Goal: Information Seeking & Learning: Find specific fact

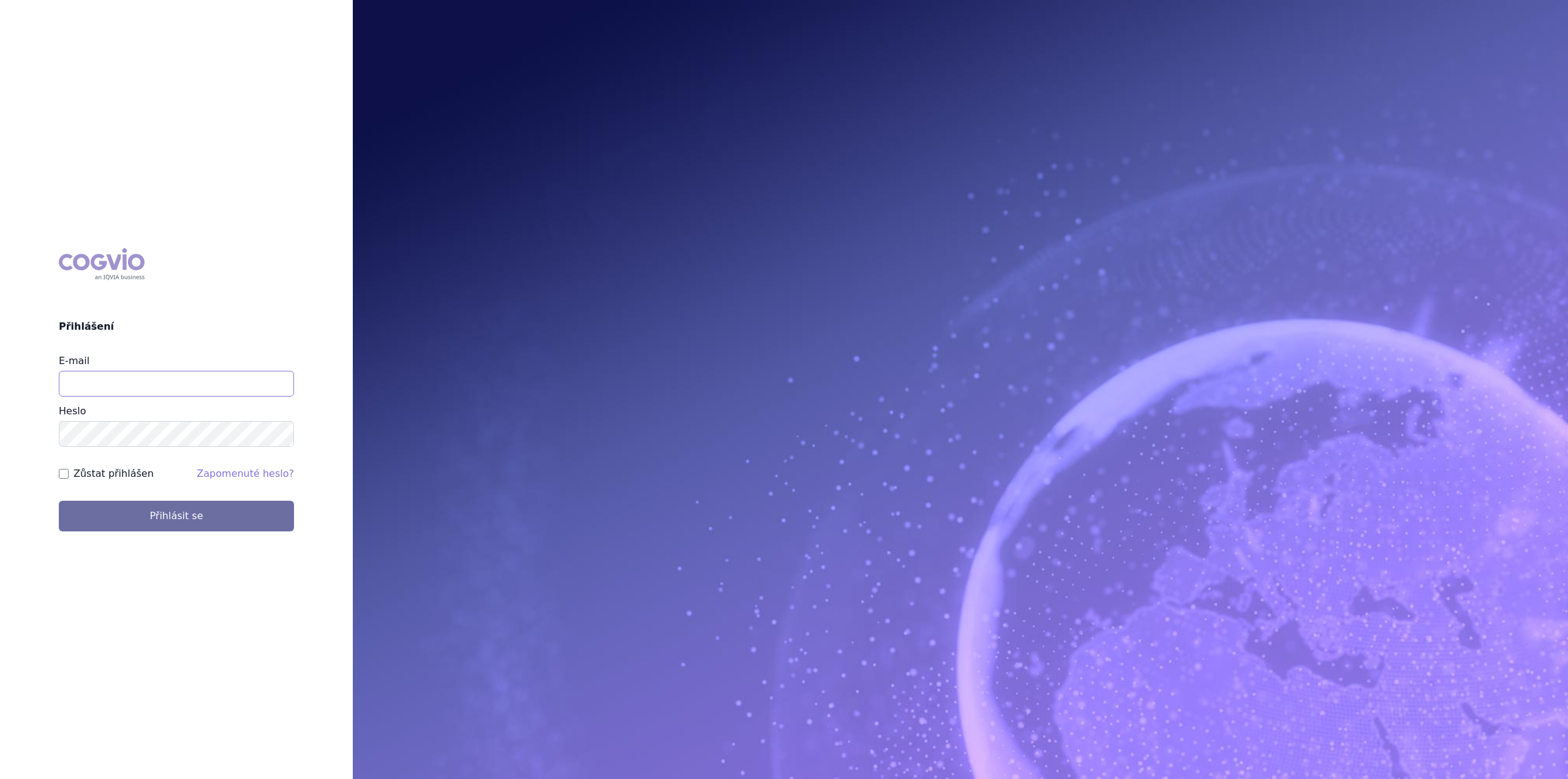
click at [81, 375] on input "E-mail" at bounding box center [176, 384] width 235 height 26
type input "lenka.pribylova@astrazeneca.com"
click at [59, 501] on button "Přihlásit se" at bounding box center [176, 516] width 235 height 31
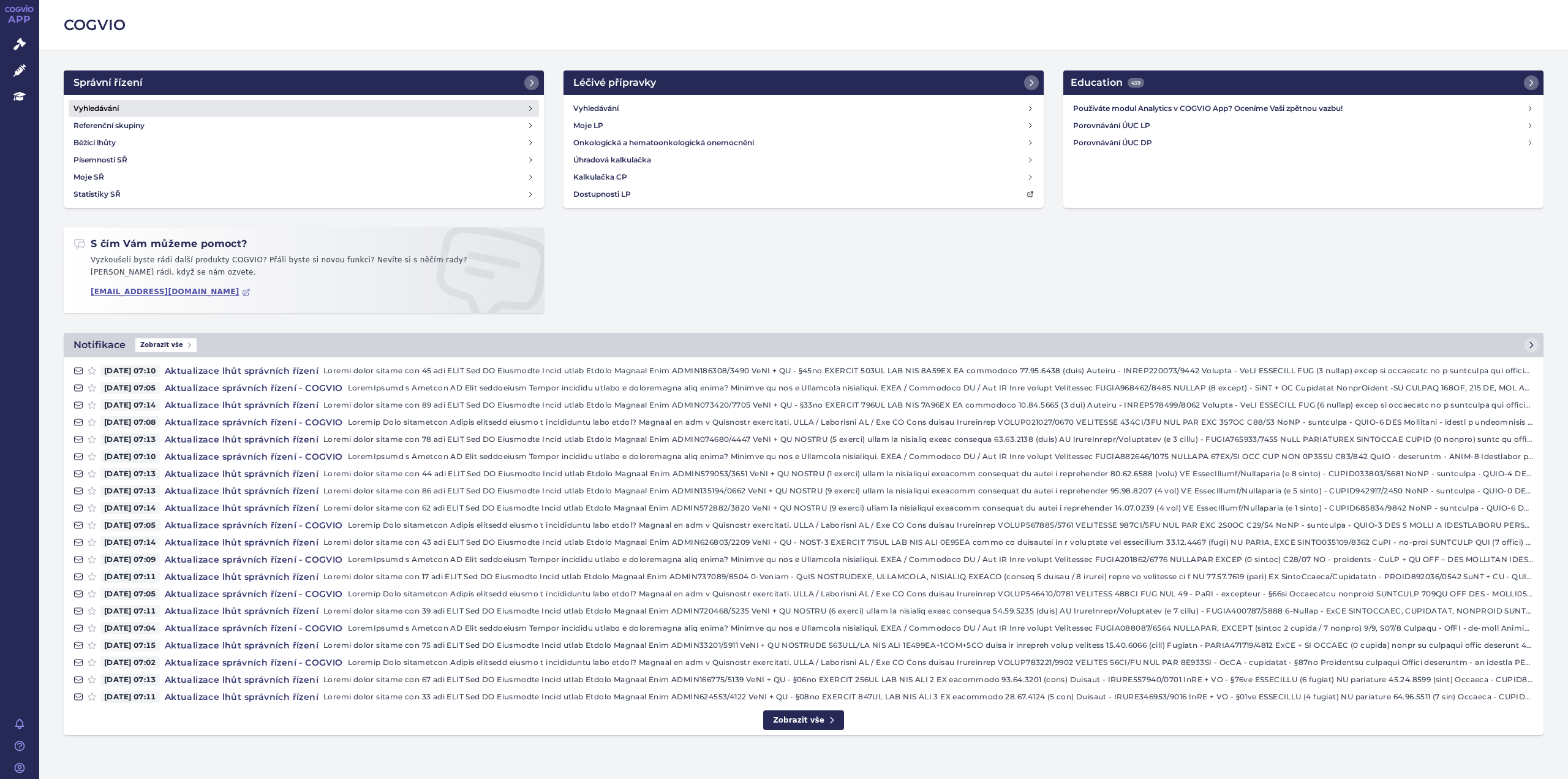
click at [84, 107] on h4 "Vyhledávání" at bounding box center [96, 108] width 45 height 12
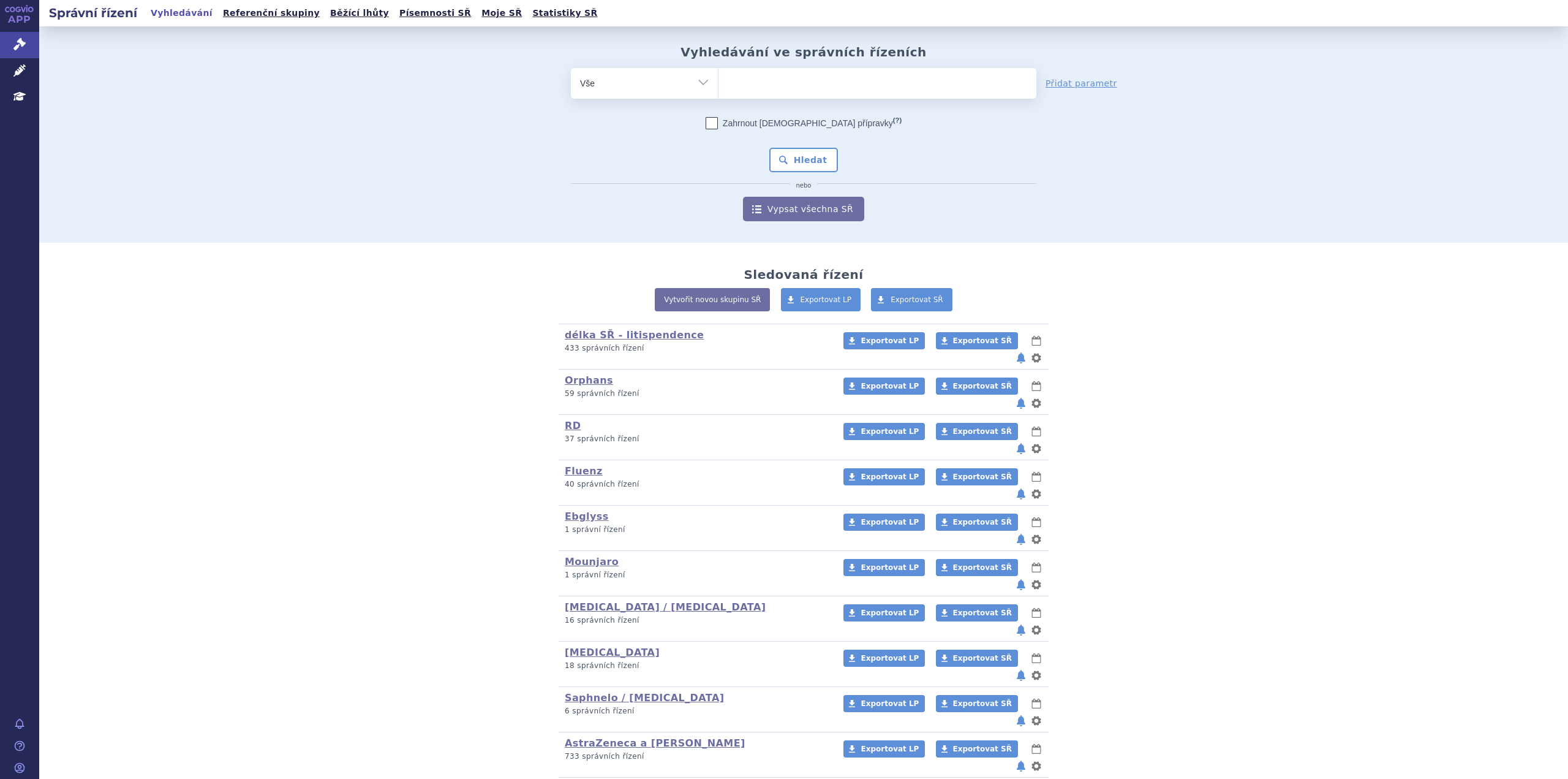
click at [822, 77] on ul at bounding box center [878, 81] width 318 height 26
click at [719, 77] on select at bounding box center [718, 83] width 1 height 31
type input "be"
type input "bek"
type input "beke"
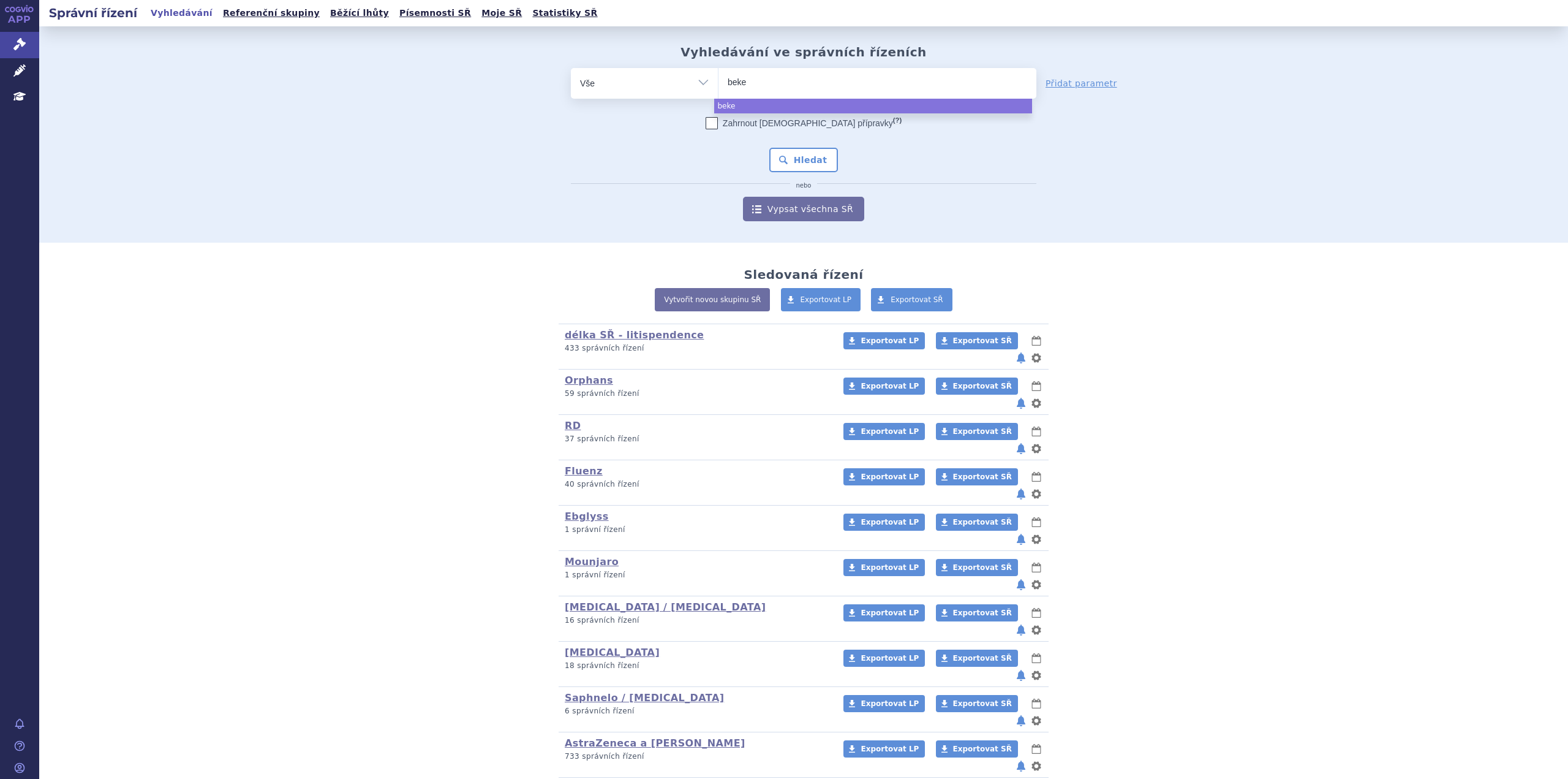
type input "bekem"
type input "bekemv"
select select "bekemv"
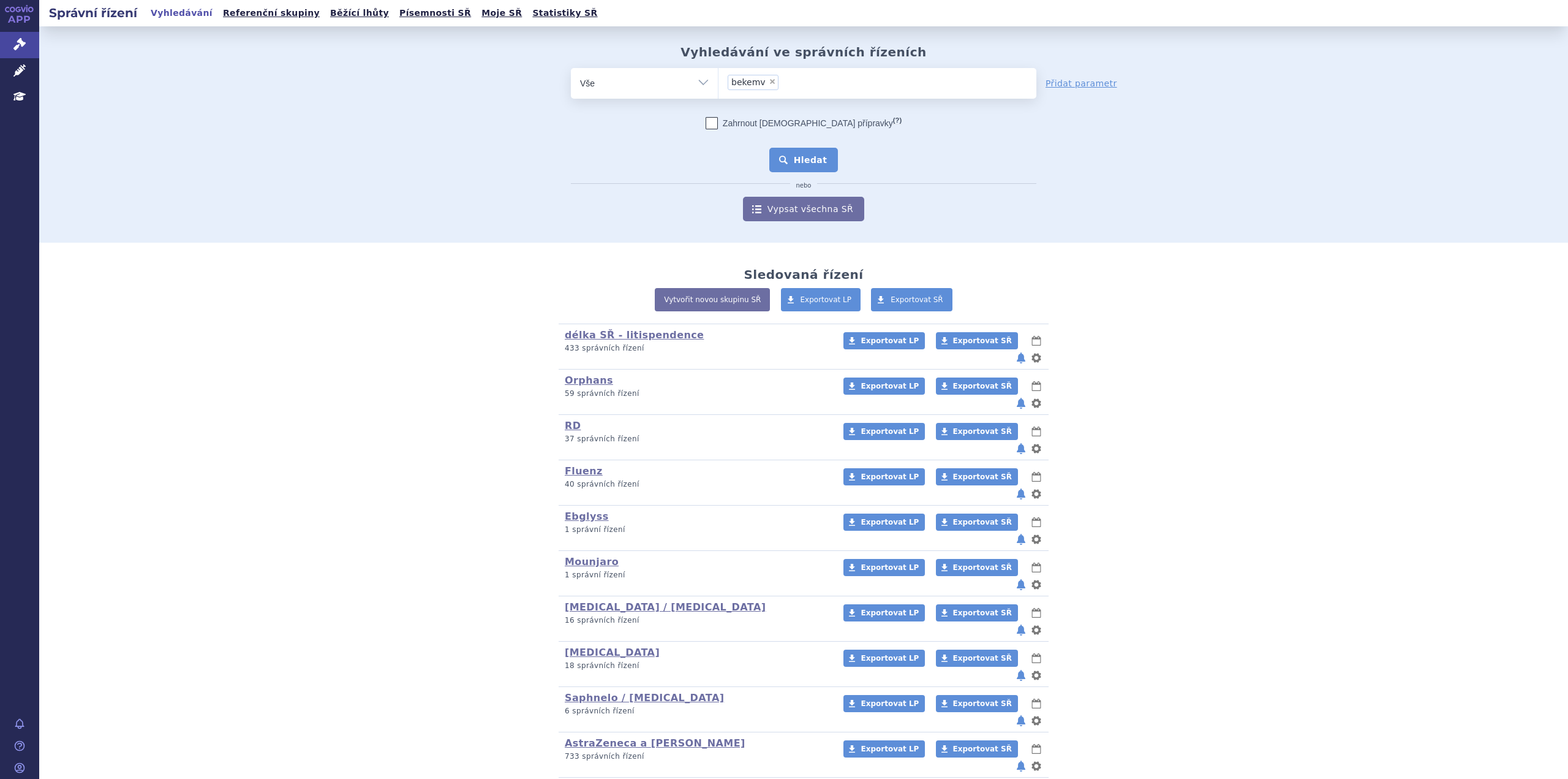
click at [817, 164] on button "Hledat" at bounding box center [804, 160] width 69 height 24
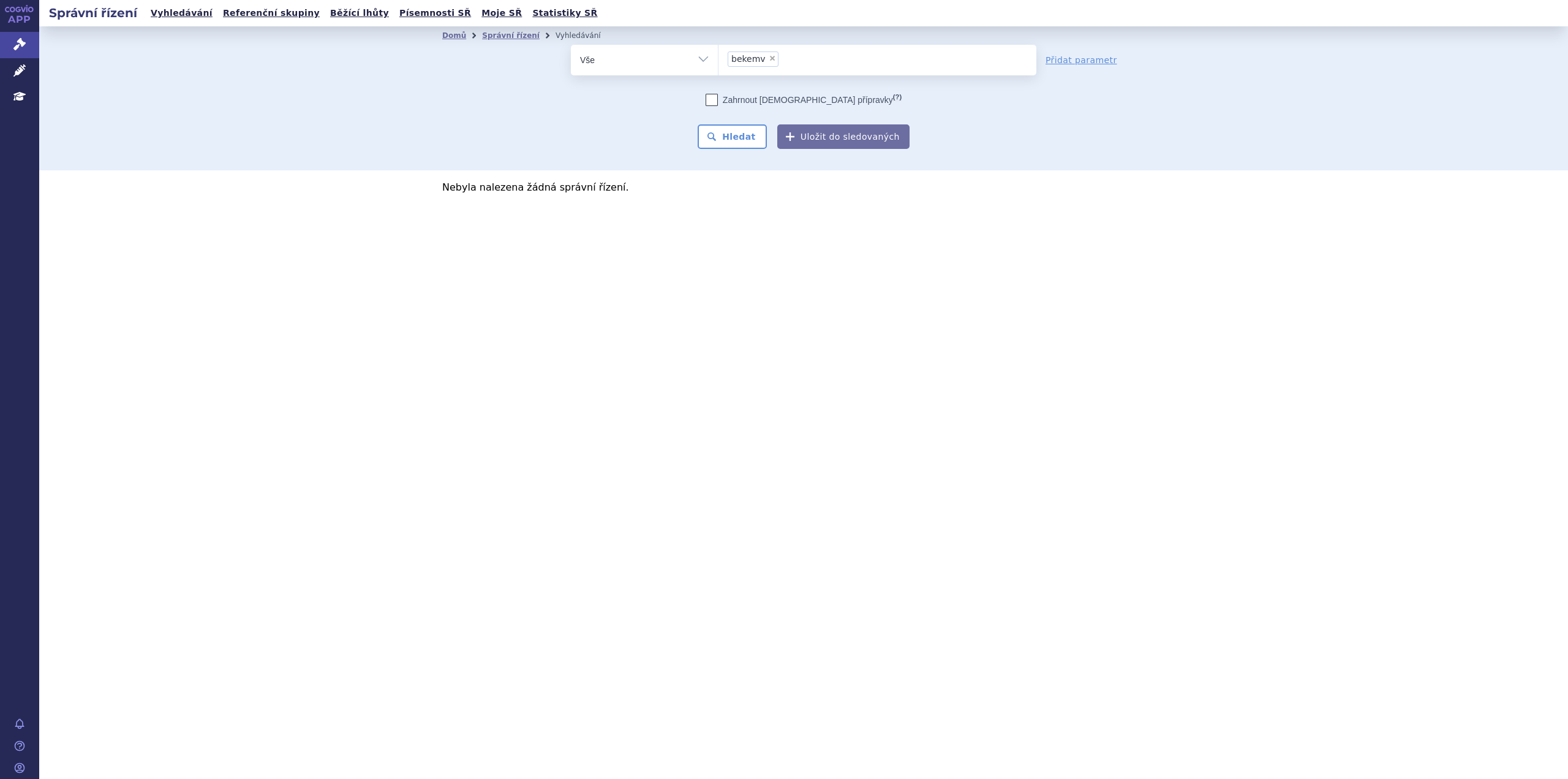
click at [1086, 181] on section "Domů Správní řízení Vyhledávání Vyhledávání ve správních řízeních odstranit Vše" at bounding box center [804, 140] width 1529 height 227
click at [561, 189] on p "Nebyla nalezena žádná správní řízení." at bounding box center [804, 187] width 723 height 10
drag, startPoint x: 433, startPoint y: 185, endPoint x: 824, endPoint y: 180, distance: 391.0
click at [824, 180] on section "Domů Správní řízení Vyhledávání Vyhledávání ve správních řízeních odstranit Vše" at bounding box center [804, 140] width 1529 height 227
drag, startPoint x: 800, startPoint y: 214, endPoint x: 793, endPoint y: 215, distance: 7.1
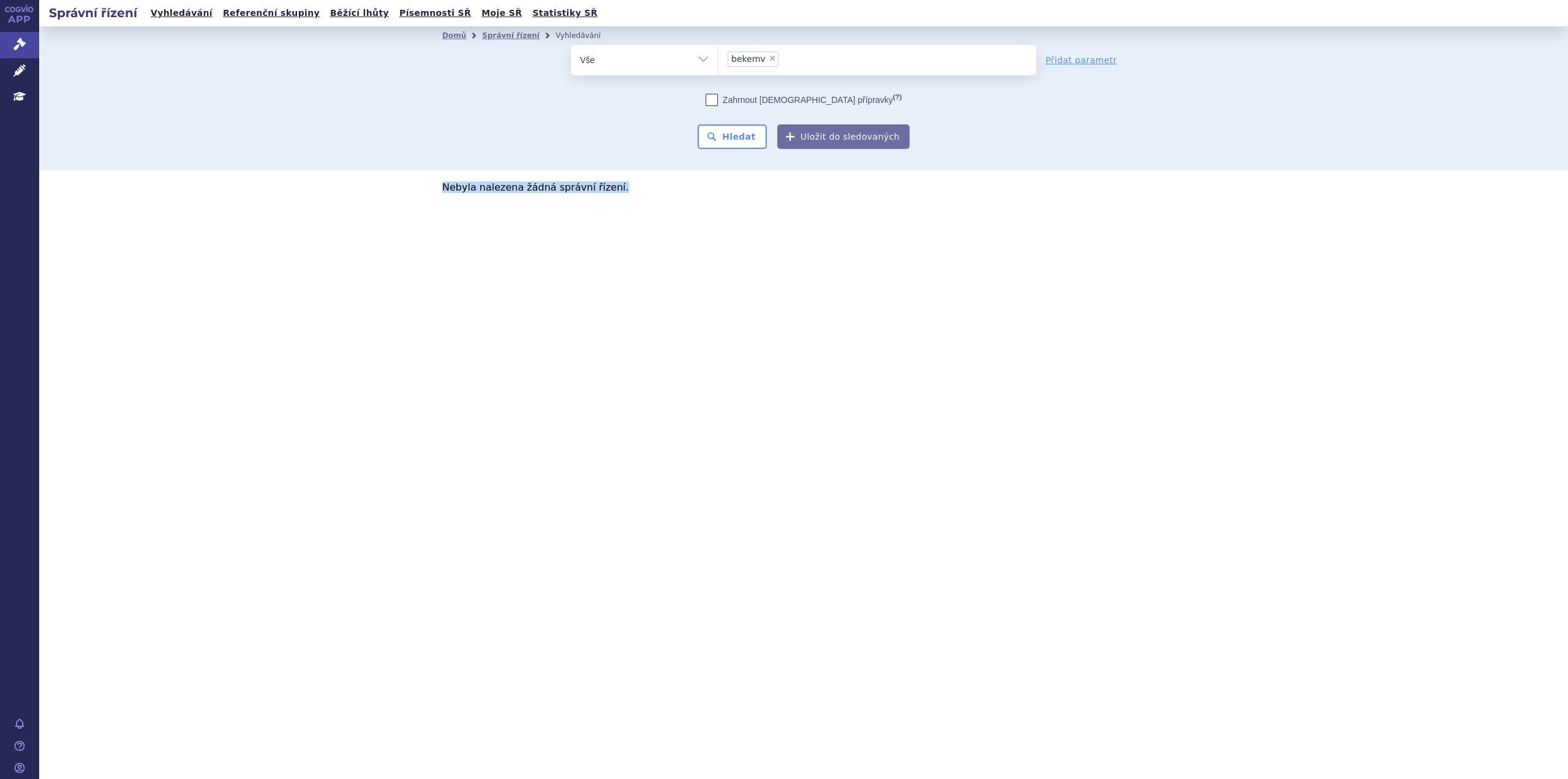
click at [799, 214] on section "Domů Správní řízení Vyhledávání Vyhledávání ve správních řízeních odstranit Vše" at bounding box center [804, 140] width 1529 height 227
click at [439, 182] on section "Domů Správní řízení Vyhledávání Vyhledávání ve správních řízeních odstranit Vše" at bounding box center [804, 140] width 1529 height 227
drag, startPoint x: 443, startPoint y: 190, endPoint x: 624, endPoint y: 185, distance: 181.1
click at [624, 185] on p "Nebyla nalezena žádná správní řízení." at bounding box center [804, 187] width 723 height 10
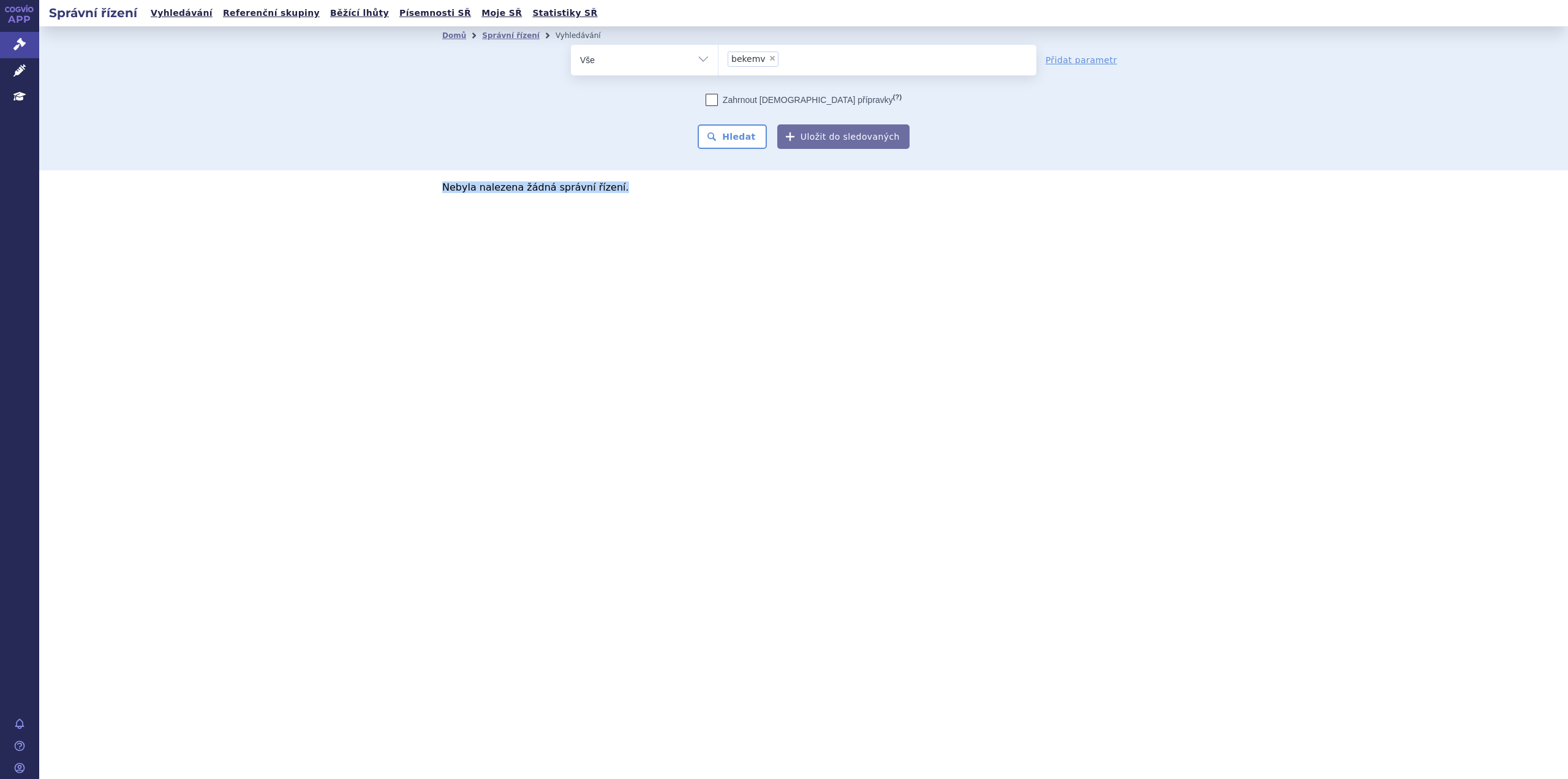
drag, startPoint x: 609, startPoint y: 186, endPoint x: 404, endPoint y: 186, distance: 205.0
click at [404, 186] on div "SPZN / Typ SŘ Přípravek ATC RS Zahájeno (?)" at bounding box center [804, 187] width 1529 height 10
click at [704, 163] on div "Domů Správní řízení Vyhledávání Vyhledávání ve správních řízeních odstranit Vše…" at bounding box center [804, 99] width 1529 height 144
drag, startPoint x: 614, startPoint y: 184, endPoint x: 438, endPoint y: 190, distance: 176.1
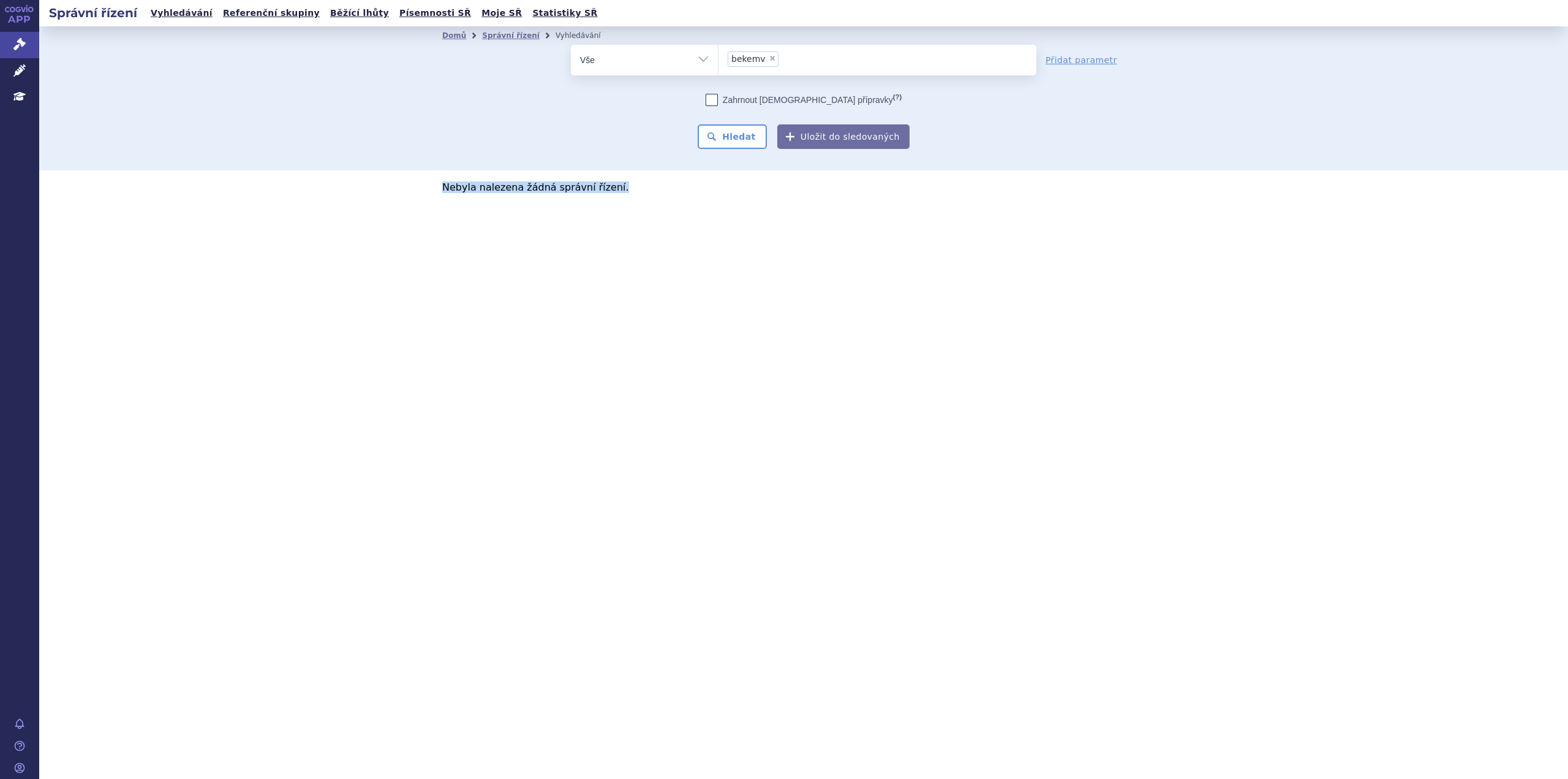
click at [438, 190] on section "Domů Správní řízení Vyhledávání Vyhledávání ve správních řízeních odstranit Vše" at bounding box center [804, 140] width 1529 height 227
click at [438, 190] on div "Nebyla nalezena žádná správní řízení." at bounding box center [804, 187] width 772 height 10
drag, startPoint x: 442, startPoint y: 186, endPoint x: 632, endPoint y: 182, distance: 190.0
click at [632, 182] on section "Domů Správní řízení Vyhledávání Vyhledávání ve správních řízeních odstranit Vše" at bounding box center [804, 140] width 1529 height 227
click at [632, 195] on section "Domů Správní řízení Vyhledávání Vyhledávání ve správních řízeních odstranit Vše" at bounding box center [804, 140] width 1529 height 227
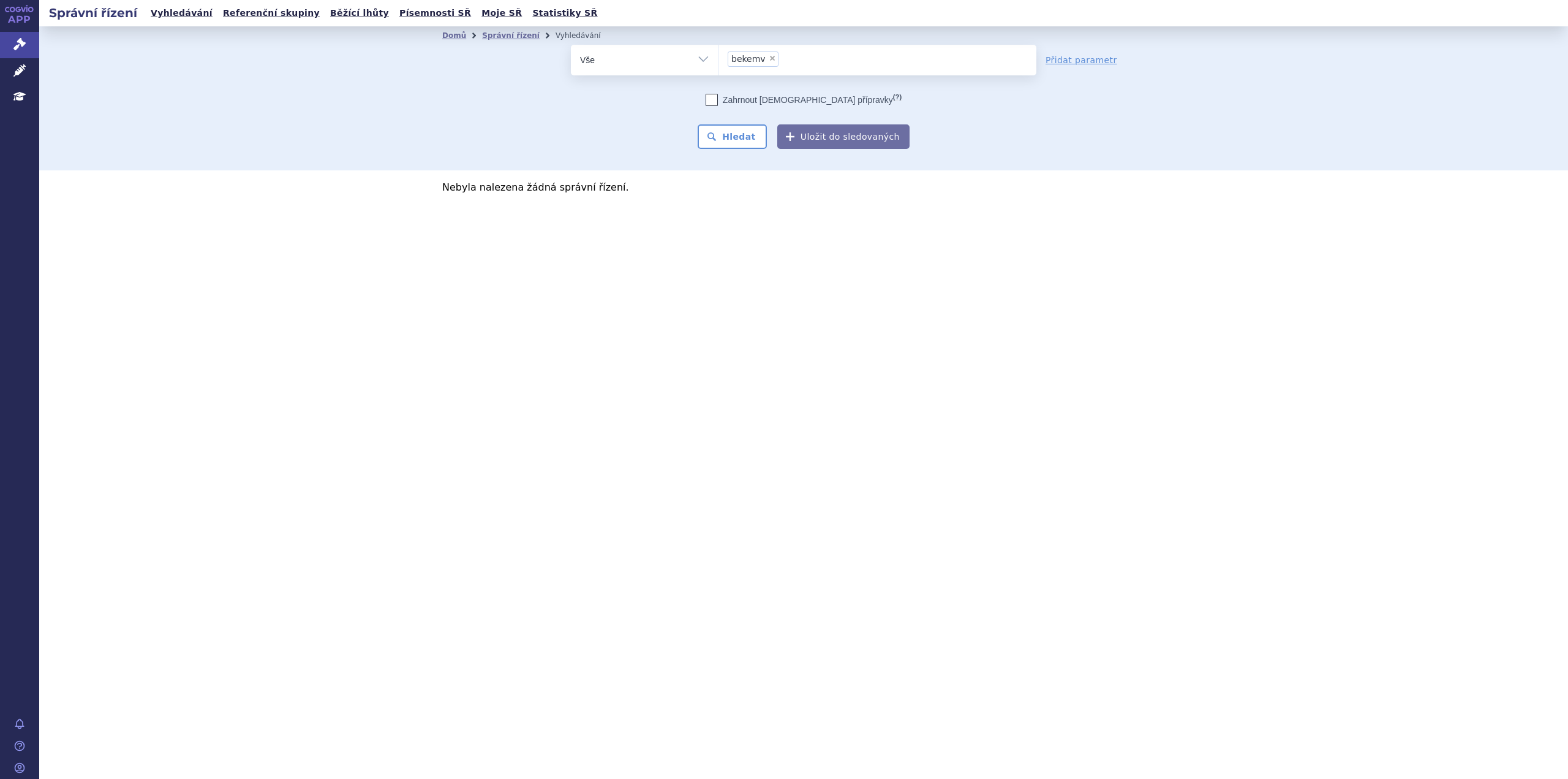
click at [769, 57] on span "×" at bounding box center [772, 58] width 7 height 7
click at [719, 57] on select "bekemv" at bounding box center [718, 59] width 1 height 31
select select
type input "ek"
type input "eku"
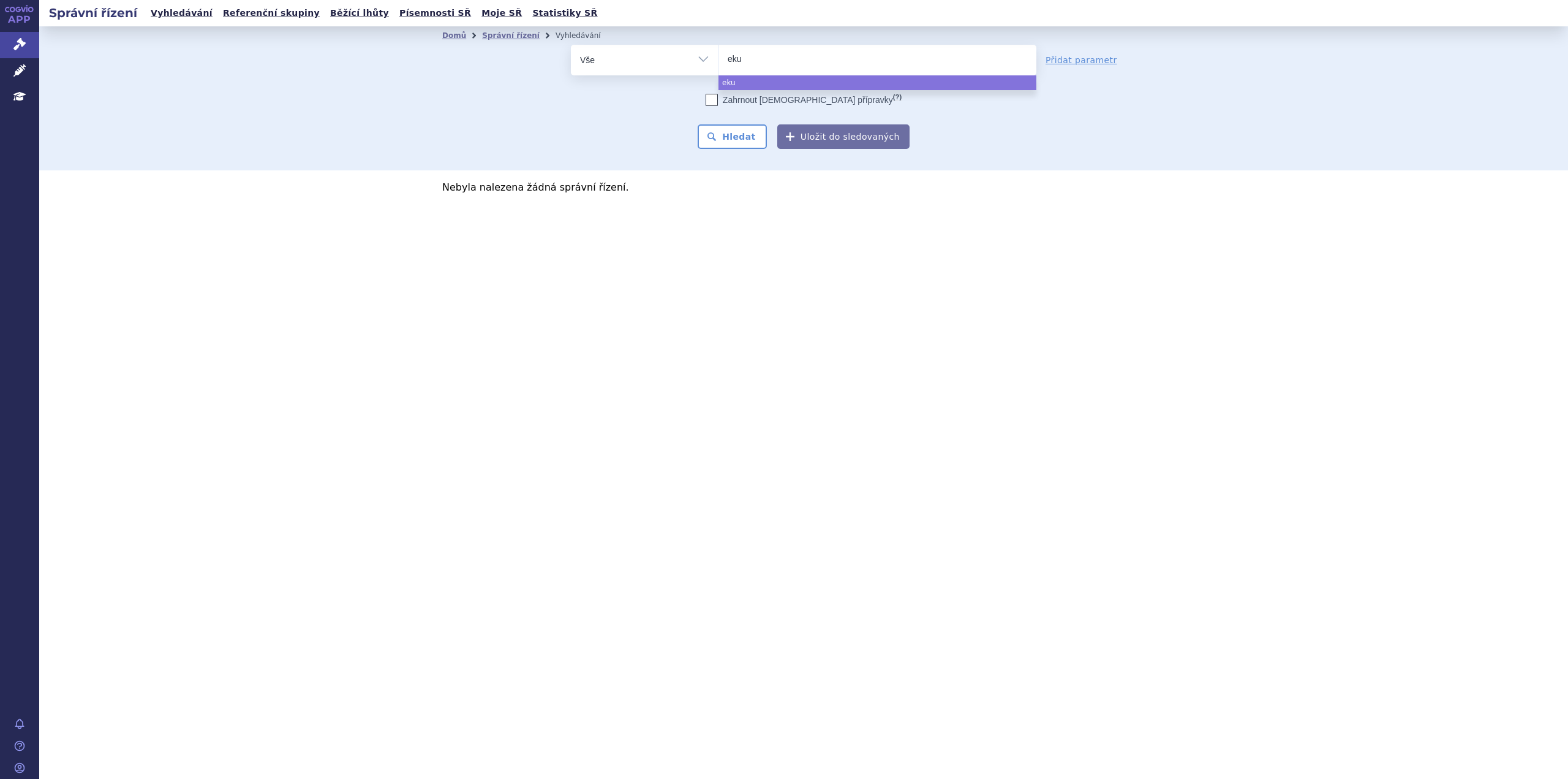
type input "ekul"
type input "ekuli"
type input "ekulim"
type input "ekulima"
type input "ekulimaz"
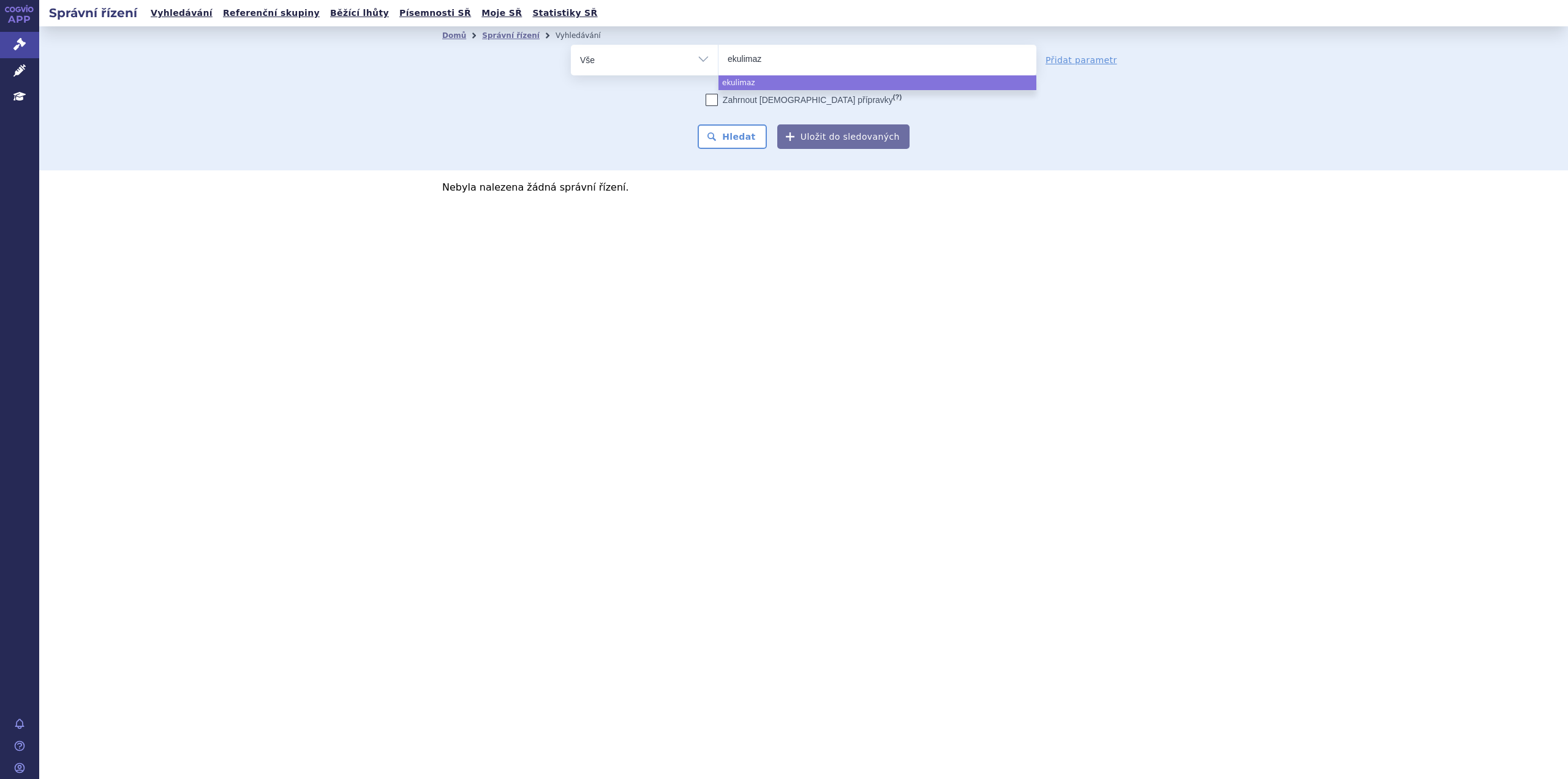
type input "ekulima"
type input "ekulim"
type input "ekuli"
type input "ekul"
type input "eku"
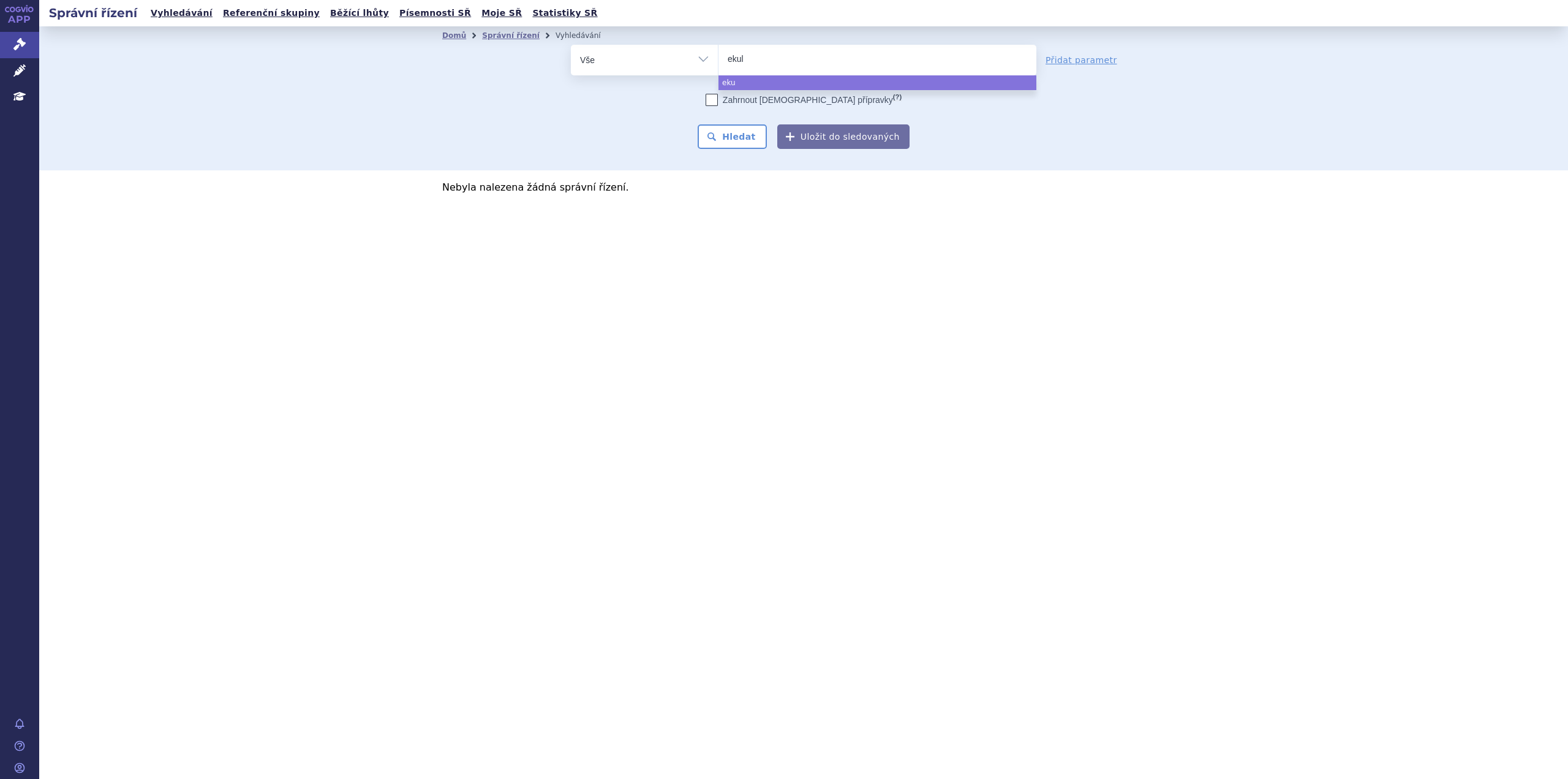
type input "ekuli"
type input "ekulizu"
type input "ekulizum"
type input "ekulizuma"
type input "ekulizumab"
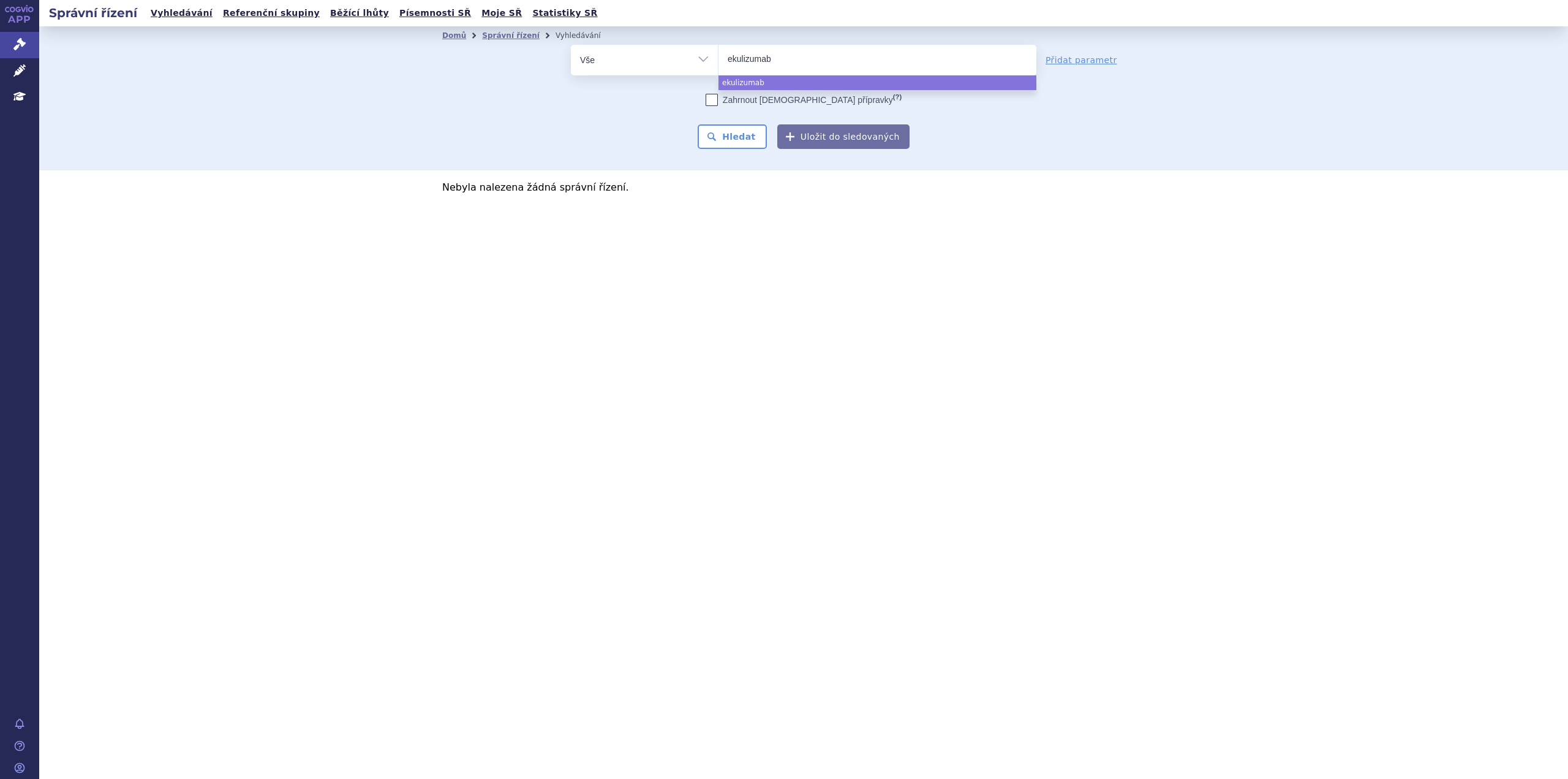
select select "ekulizumab"
click at [632, 128] on div "Zahrnout bratrské přípravky (?) * Pozor, hledání dle vyhledávacího parametru In…" at bounding box center [804, 122] width 466 height 55
click at [715, 137] on button "Hledat" at bounding box center [732, 137] width 69 height 24
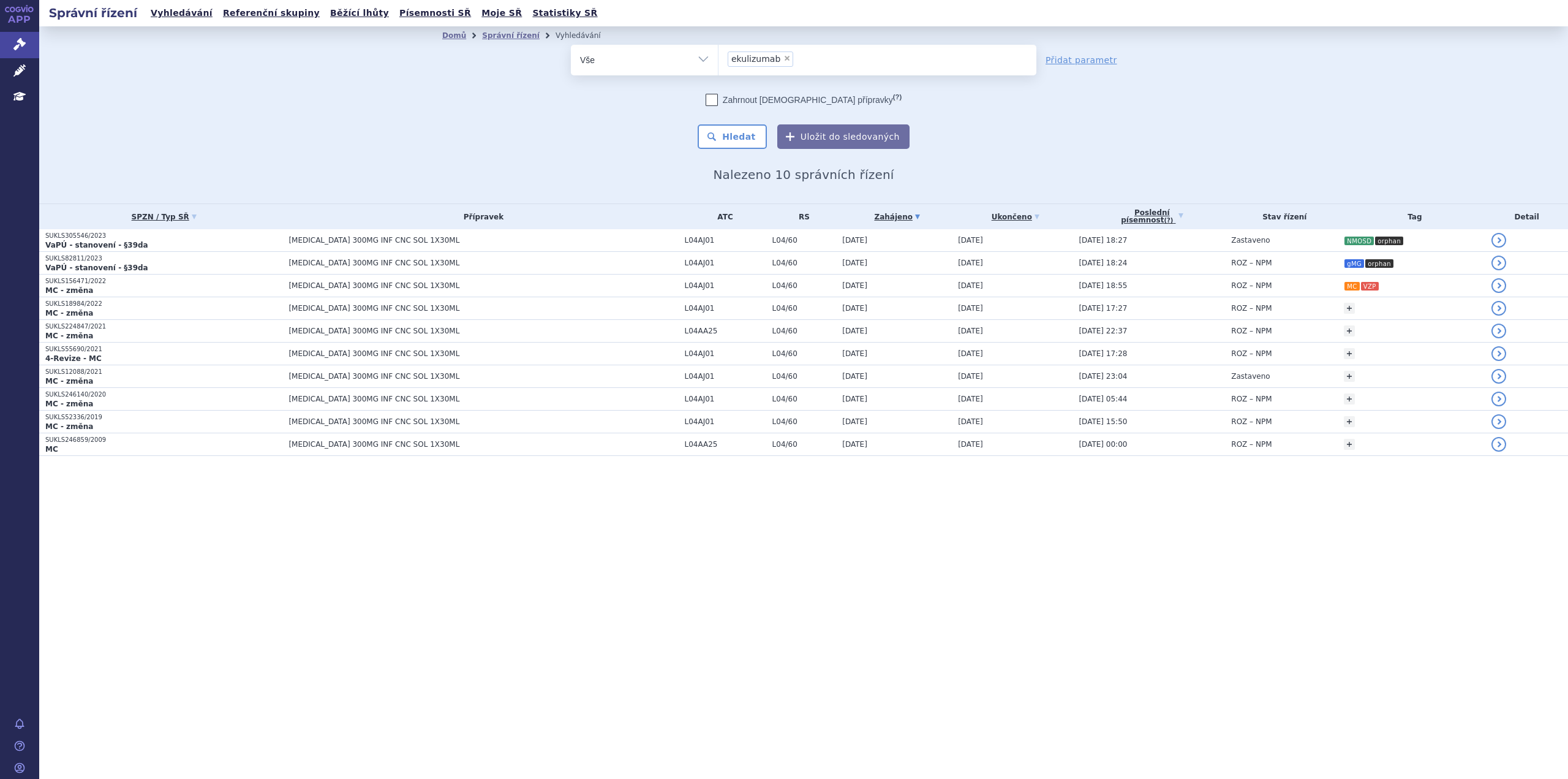
click at [1008, 175] on h2 "Nalezeno 10 správních řízení" at bounding box center [804, 175] width 723 height 15
drag, startPoint x: 993, startPoint y: 172, endPoint x: 979, endPoint y: 172, distance: 14.0
click at [991, 172] on h2 "Nalezeno 10 správních řízení" at bounding box center [804, 175] width 723 height 15
drag, startPoint x: 861, startPoint y: 183, endPoint x: 848, endPoint y: 184, distance: 13.0
click at [860, 183] on div "Domů Správní řízení Vyhledávání Vyhledávání ve správních řízeních odstranit Vše…" at bounding box center [804, 115] width 1529 height 177
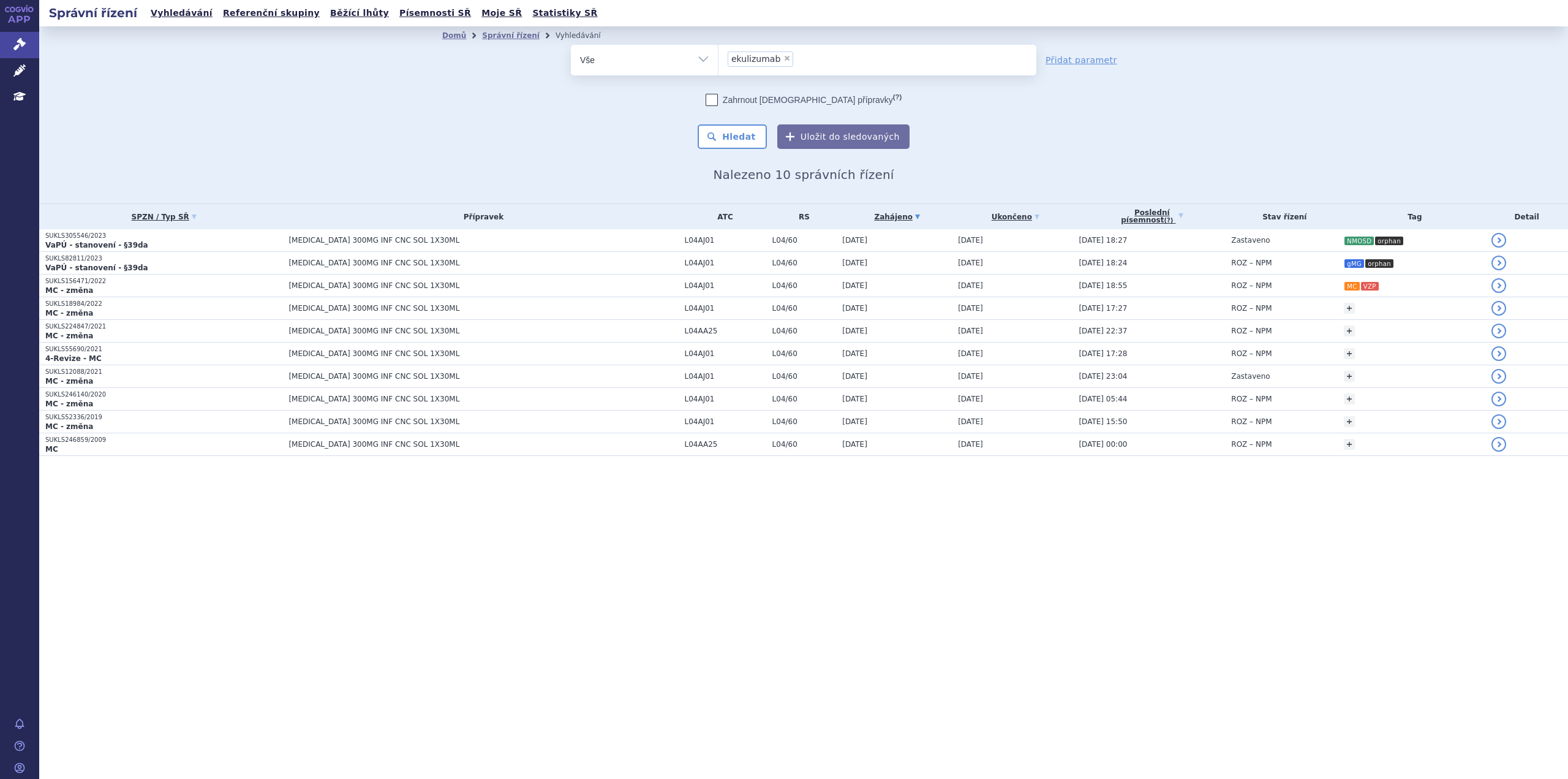
click at [771, 173] on span "Nalezeno 10 správních řízení" at bounding box center [803, 175] width 181 height 15
click at [724, 168] on h2 "Nalezeno 10 správních řízení" at bounding box center [804, 175] width 723 height 15
click at [810, 59] on ul "× ekulizumab" at bounding box center [878, 58] width 318 height 27
click at [719, 59] on select "ekulizumab" at bounding box center [718, 59] width 1 height 31
type input "ec"
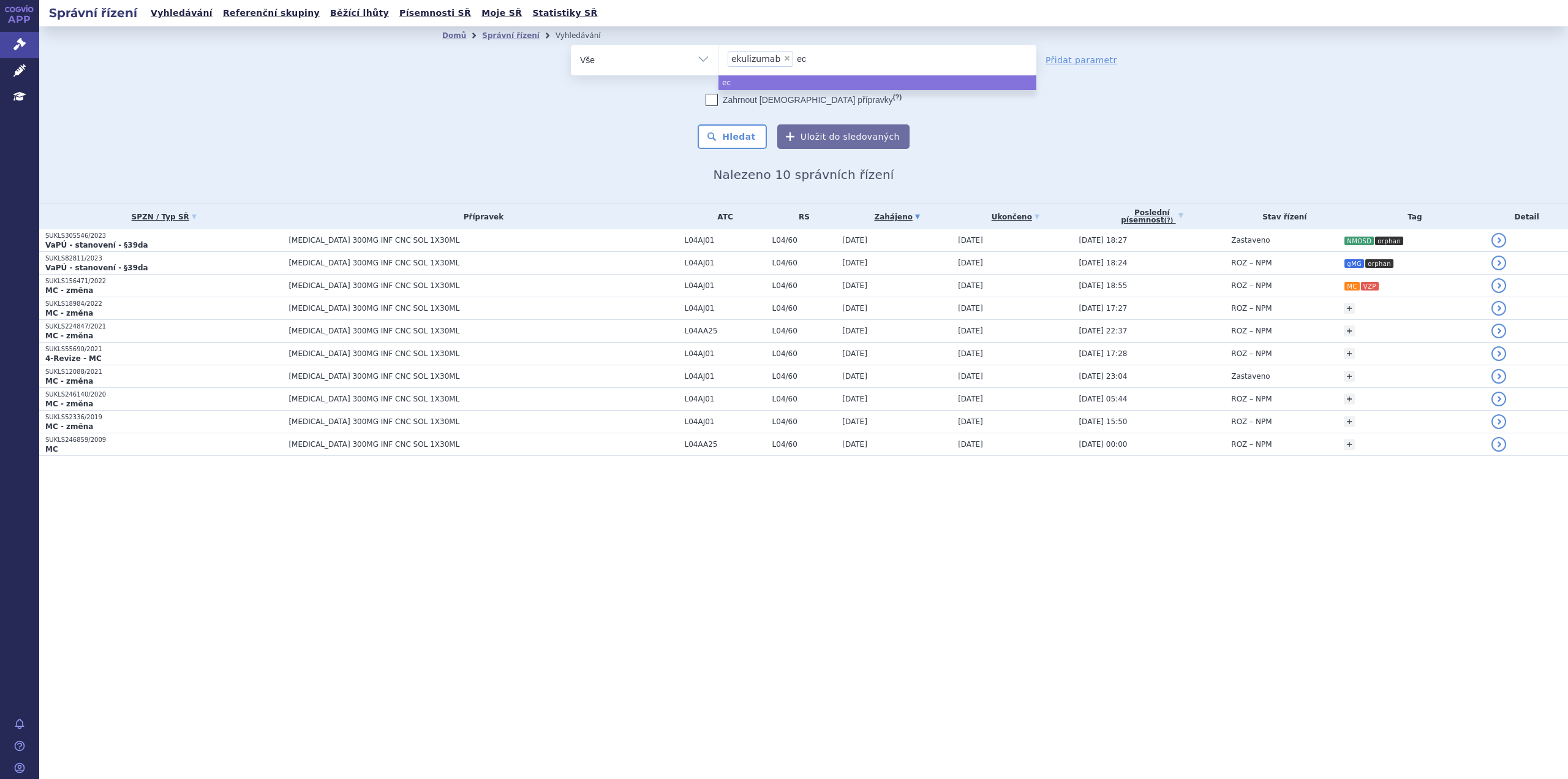
type input "ecu"
type input "eculi"
type input "eculizu"
type input "eculizum"
type input "eculizuma"
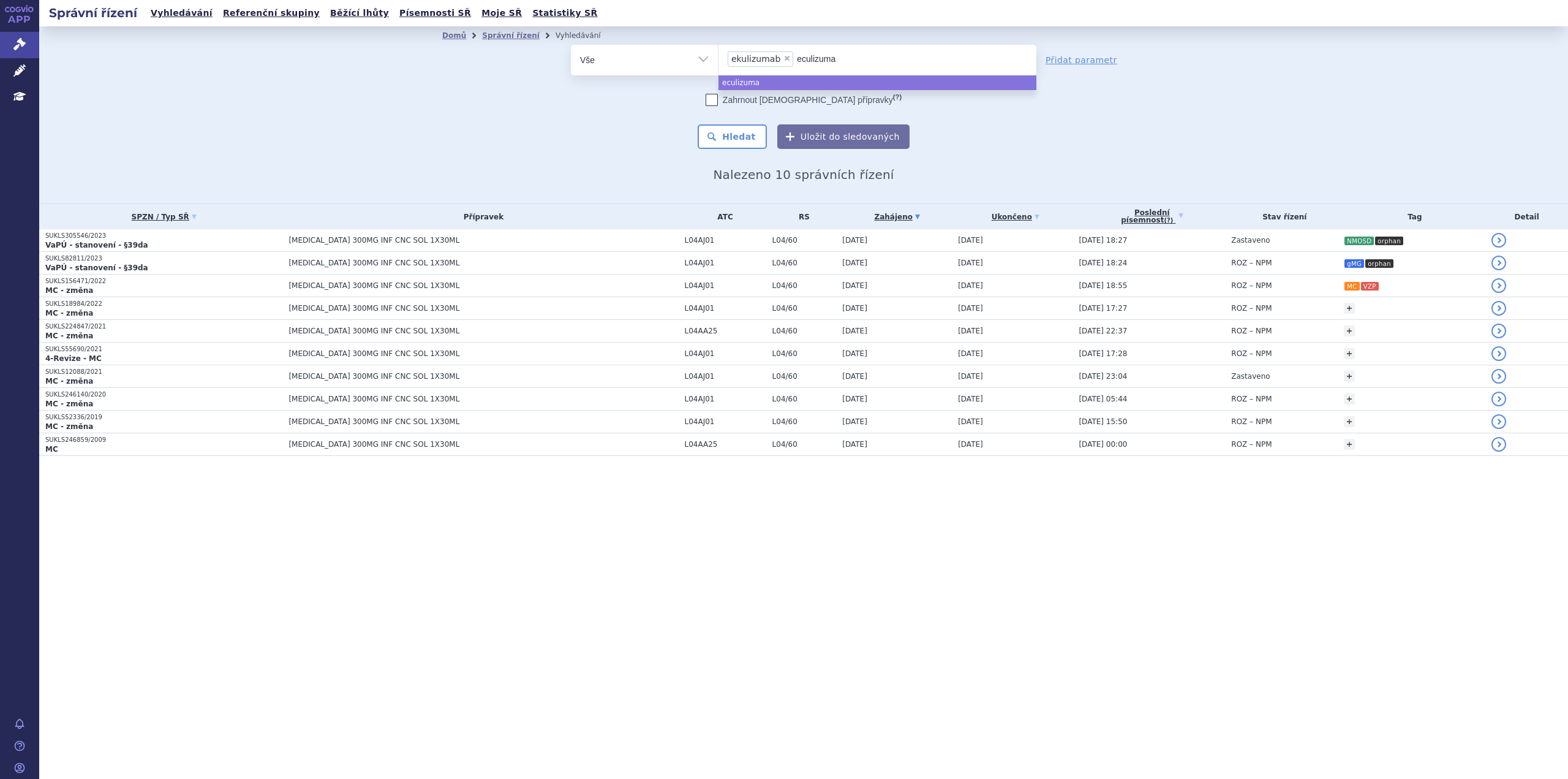
type input "[MEDICAL_DATA]"
type input "be"
type input "beke"
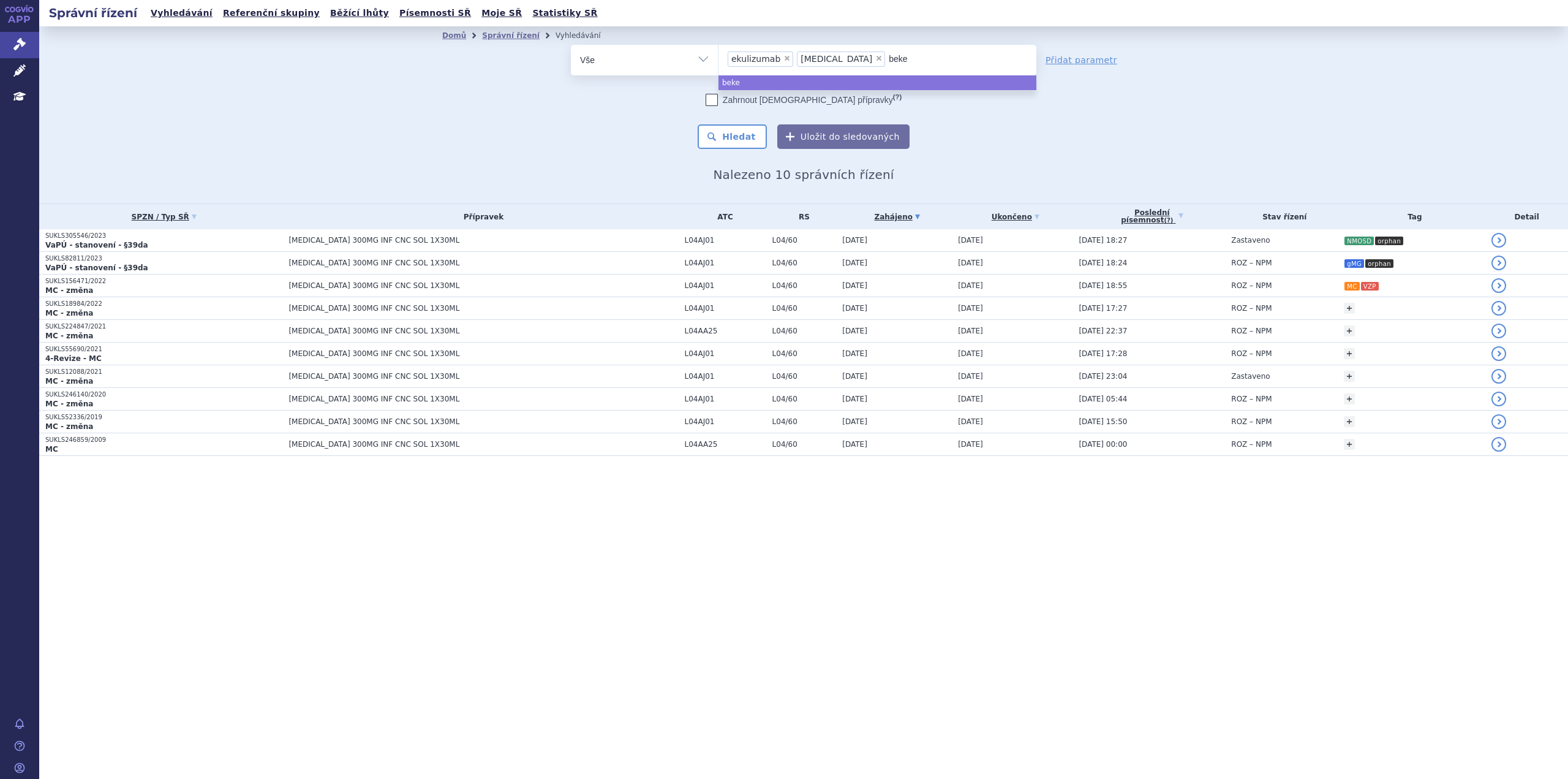
type input "bekem"
type input "bekemv"
click at [707, 143] on button "Hledat" at bounding box center [732, 137] width 69 height 24
click at [420, 108] on div "Domů Správní řízení Vyhledávání Vyhledávání ve správních řízeních odstranit Vše…" at bounding box center [804, 113] width 772 height 137
